Goal: Find specific page/section: Find specific page/section

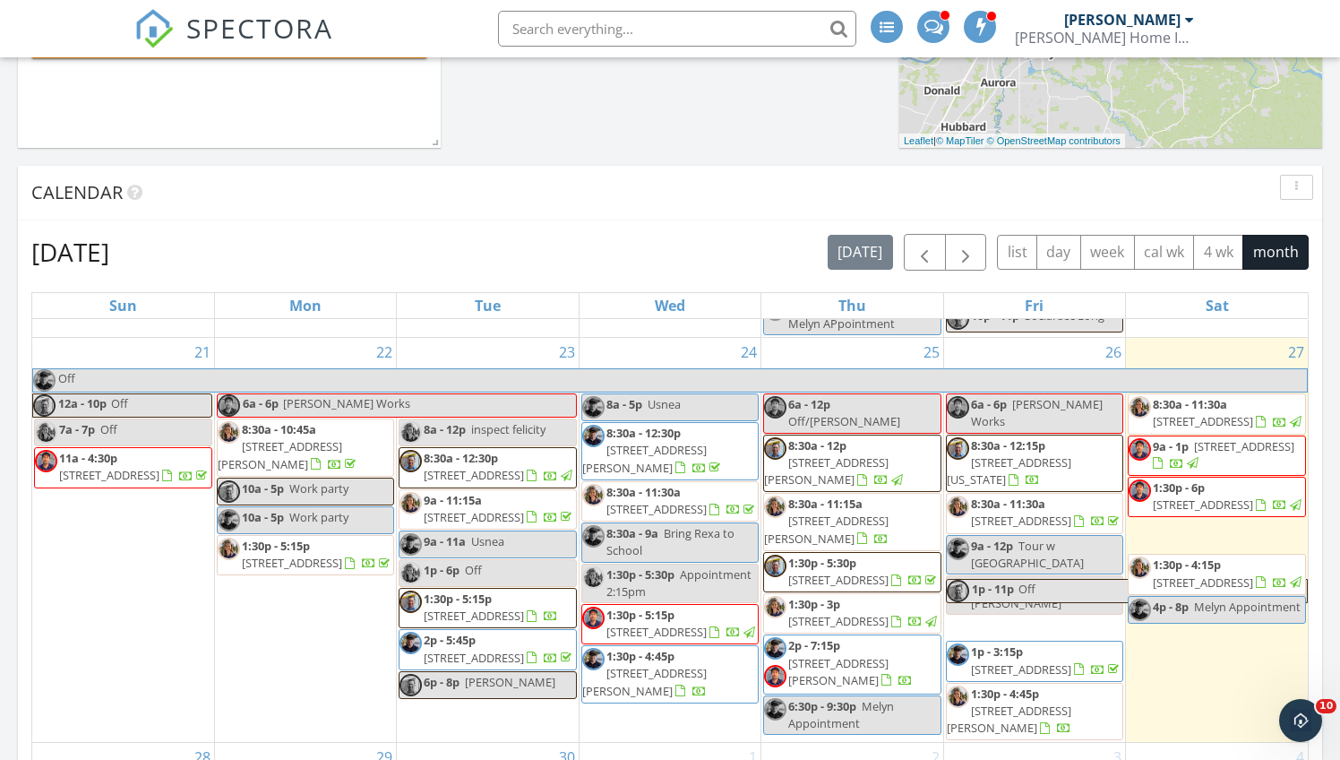
scroll to position [1262, 0]
click at [1254, 454] on span "2128 NE Ridge Run Ln, Estacada 97023" at bounding box center [1244, 446] width 100 height 16
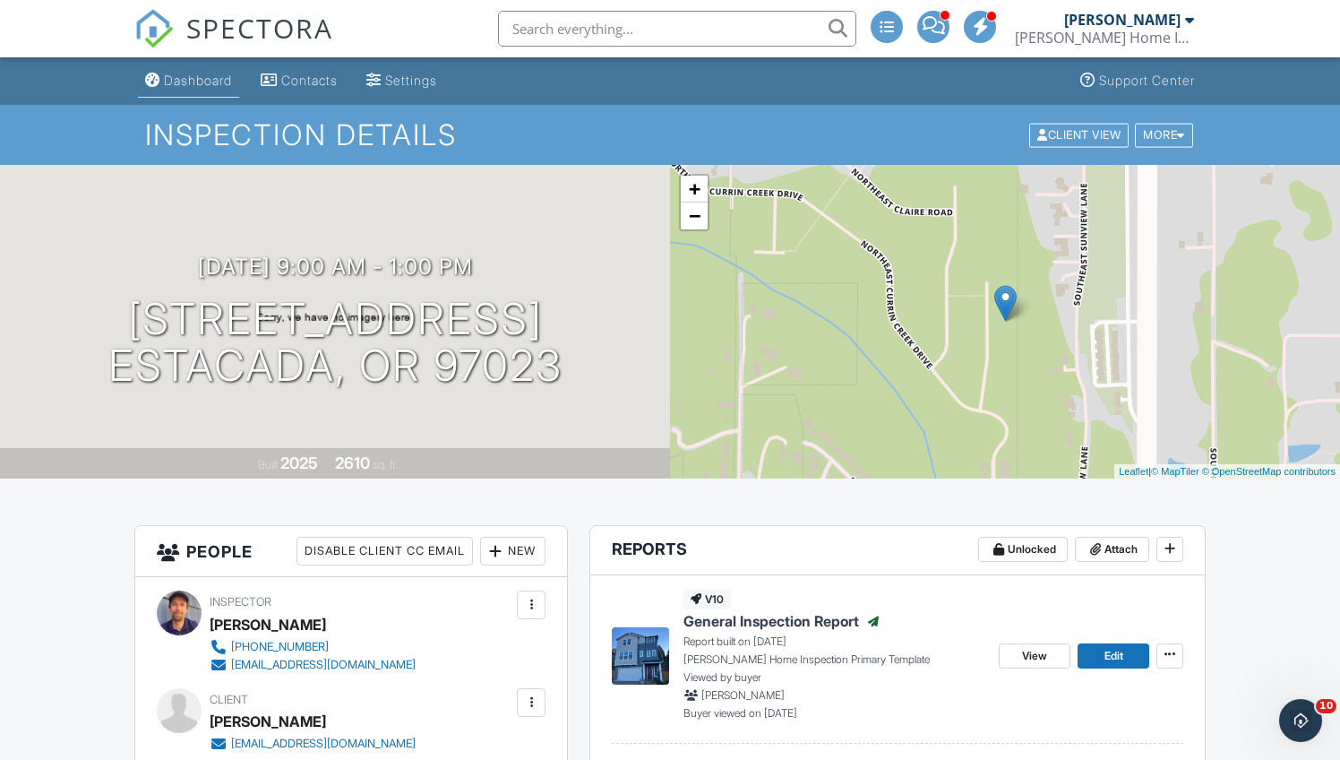
click at [202, 88] on link "Dashboard" at bounding box center [188, 81] width 101 height 33
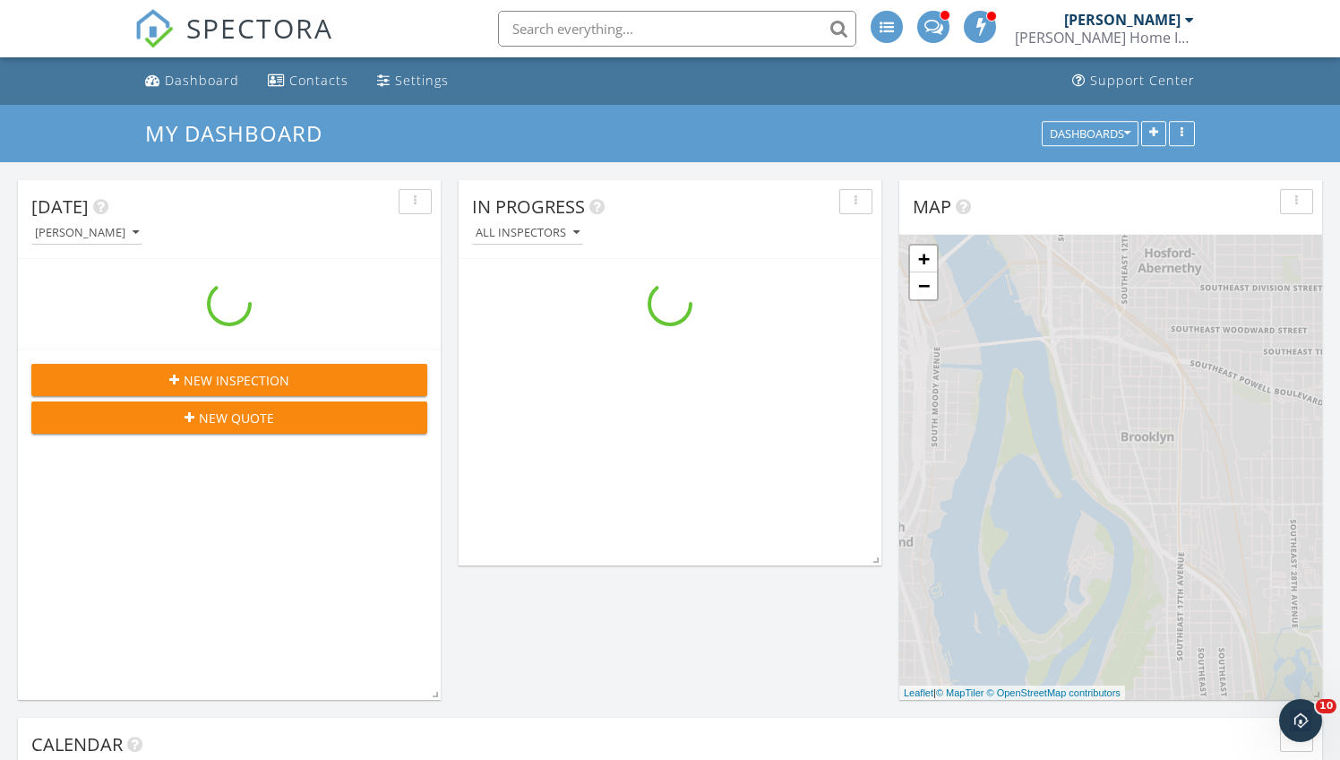
scroll to position [1452, 1341]
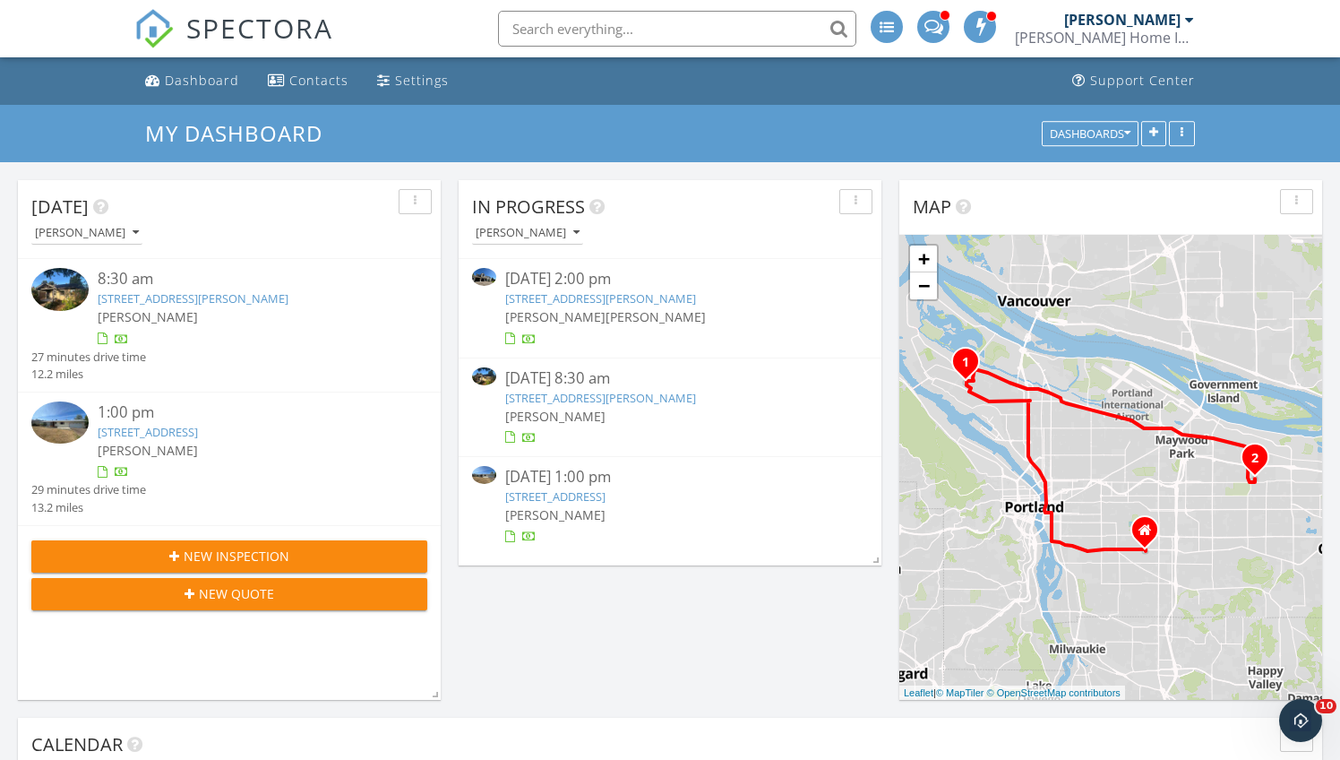
click at [562, 398] on link "8929 N McKenna Ave, Portland, OR 97203" at bounding box center [600, 398] width 191 height 16
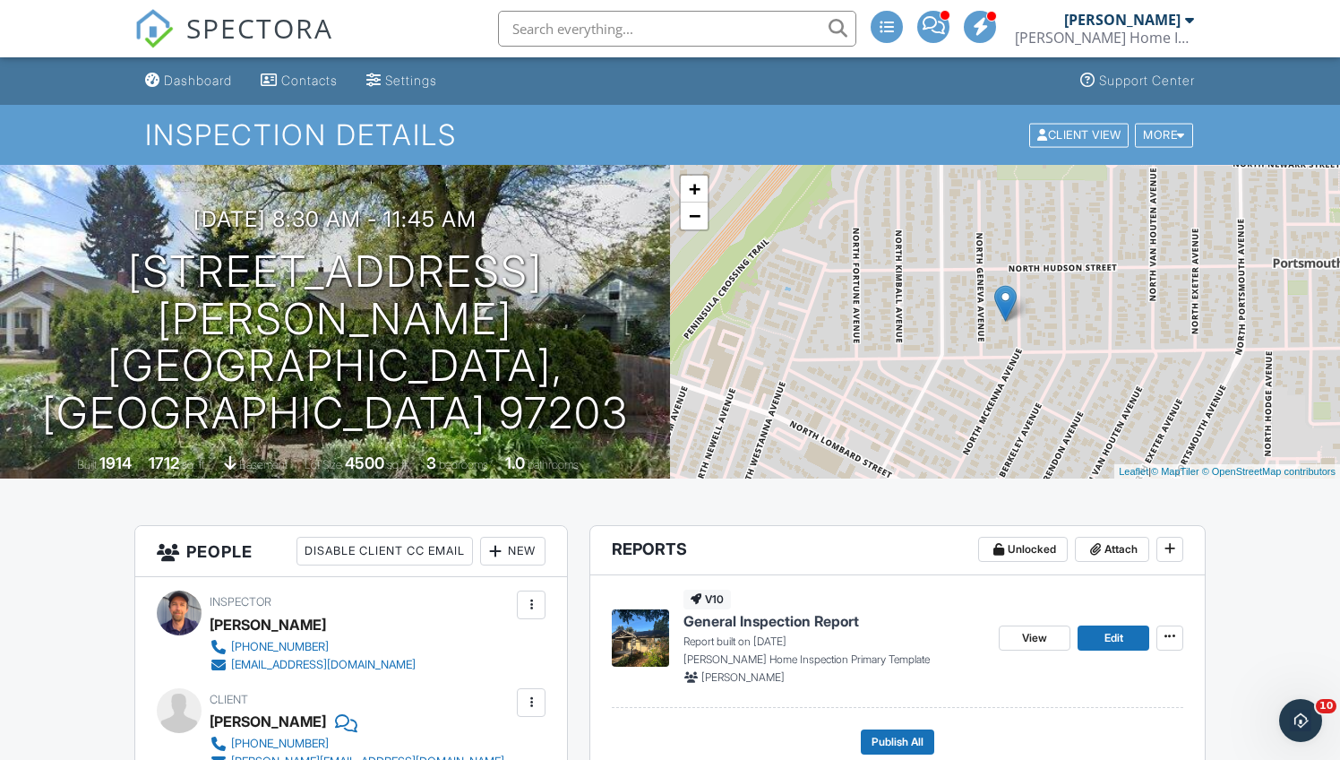
click at [800, 624] on span "General Inspection Report" at bounding box center [772, 621] width 176 height 20
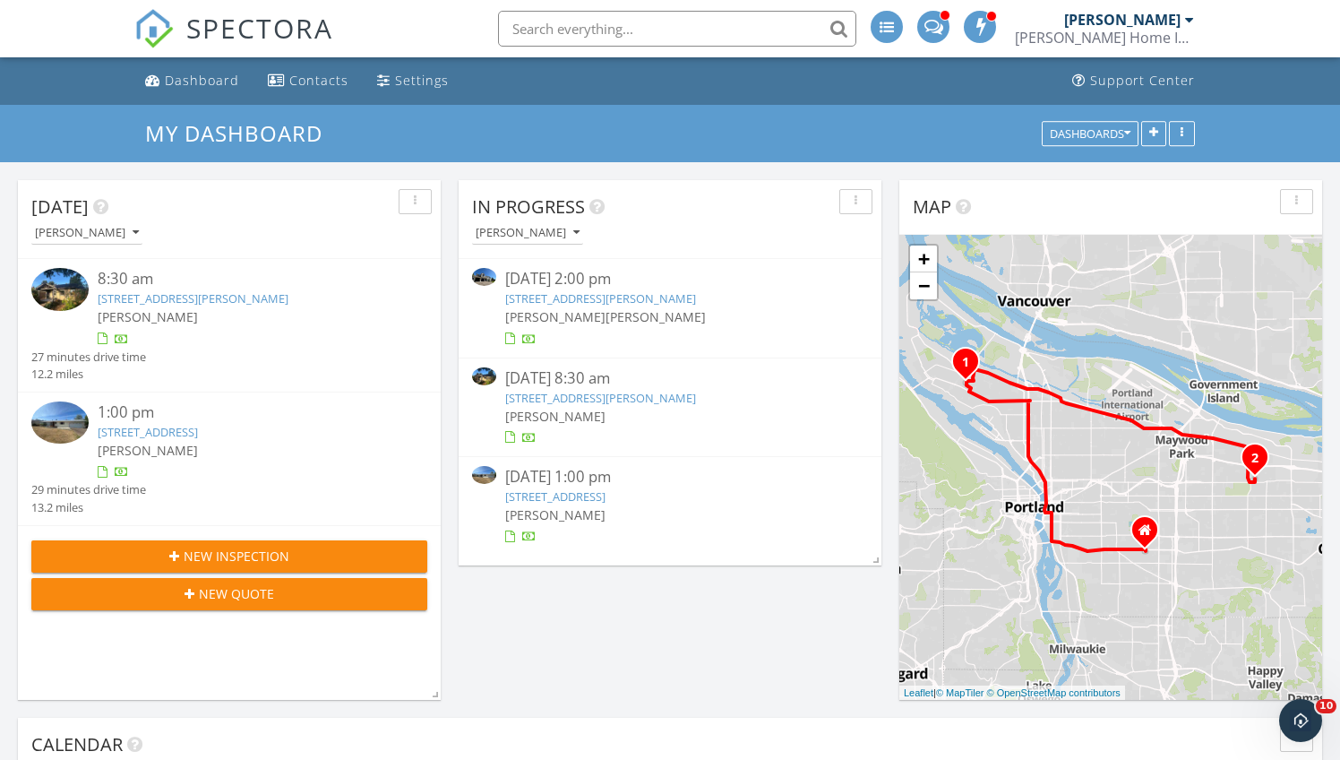
click at [606, 500] on link "1727 NE 153rd Pl, Portland, OR 97230" at bounding box center [555, 496] width 100 height 16
click at [606, 488] on link "1727 NE 153rd Pl, Portland, OR 97230" at bounding box center [555, 496] width 100 height 16
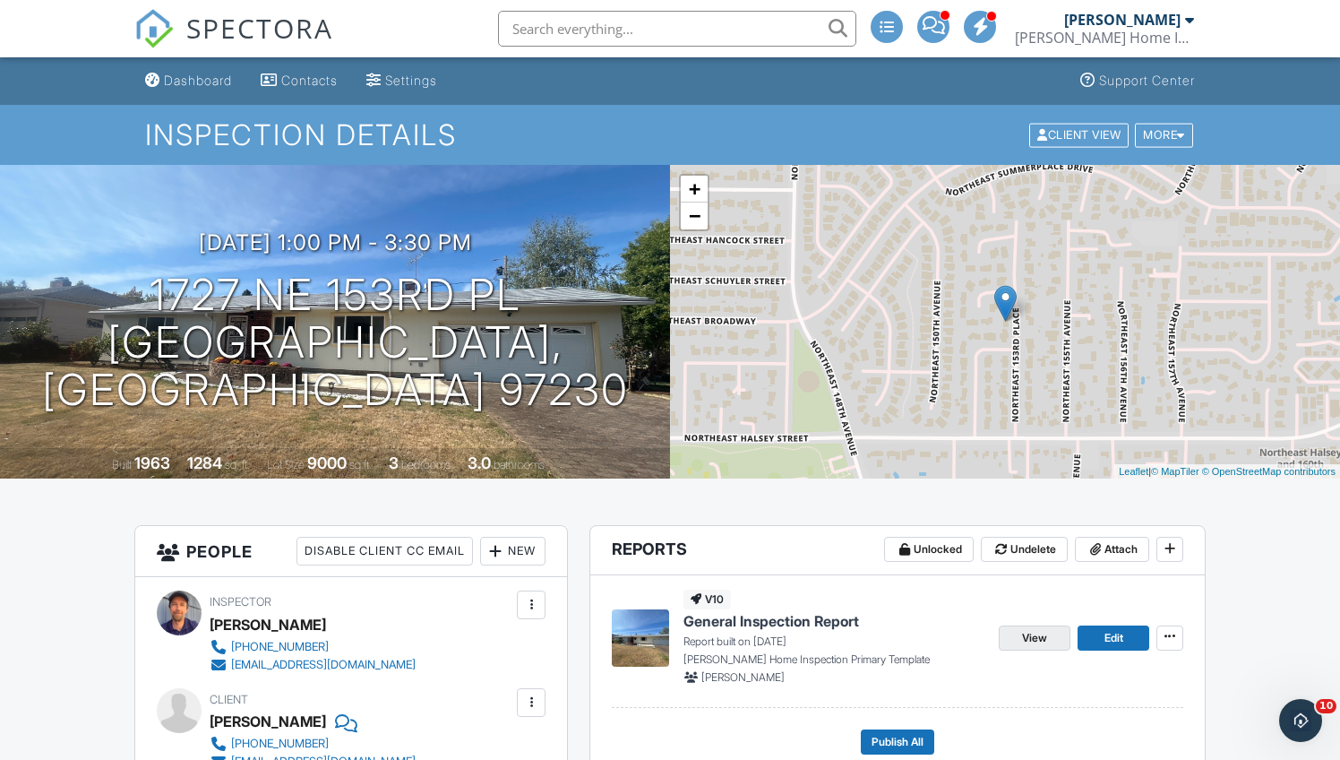
click at [1018, 638] on link "View" at bounding box center [1035, 637] width 72 height 25
